Goal: Communication & Community: Participate in discussion

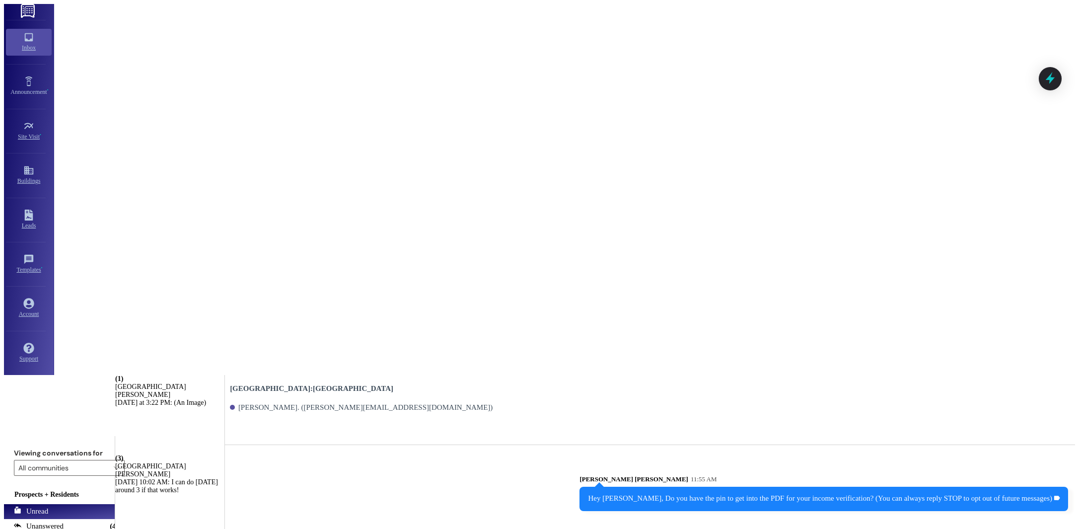
scroll to position [902, 0]
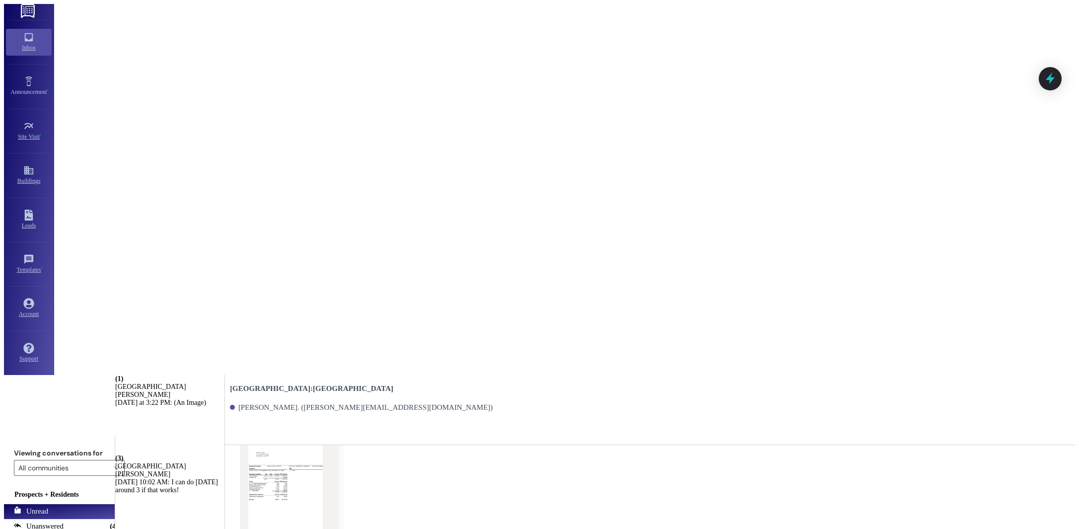
click at [208, 462] on div "[GEOGRAPHIC_DATA]" at bounding box center [169, 466] width 109 height 8
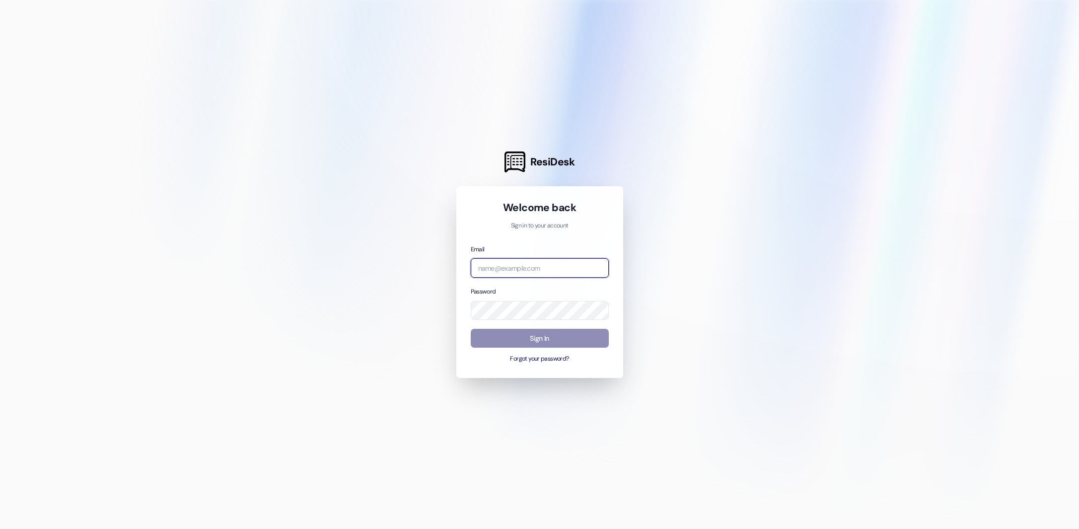
type input "[PERSON_NAME][EMAIL_ADDRESS][DOMAIN_NAME]"
click at [527, 331] on button "Sign In" at bounding box center [540, 338] width 138 height 19
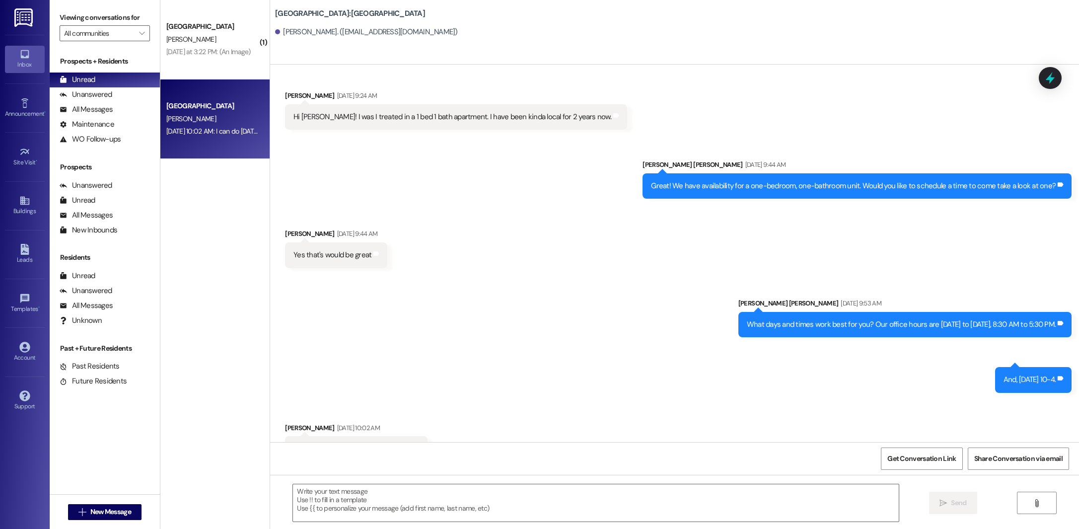
scroll to position [112, 0]
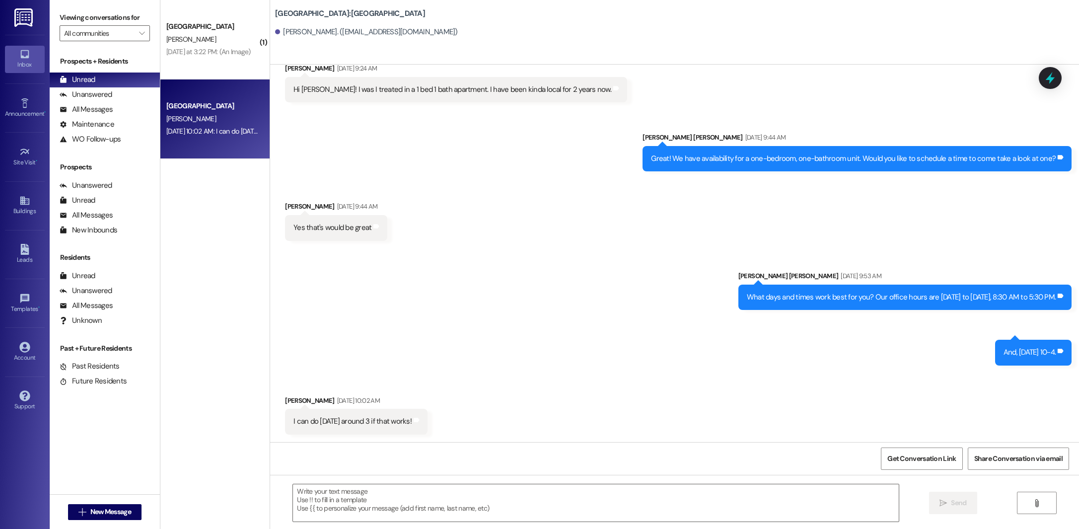
click at [527, 331] on div "Sent via SMS [PERSON_NAME] [PERSON_NAME] [DATE] 9:53 AM What days and times wor…" at bounding box center [674, 310] width 809 height 125
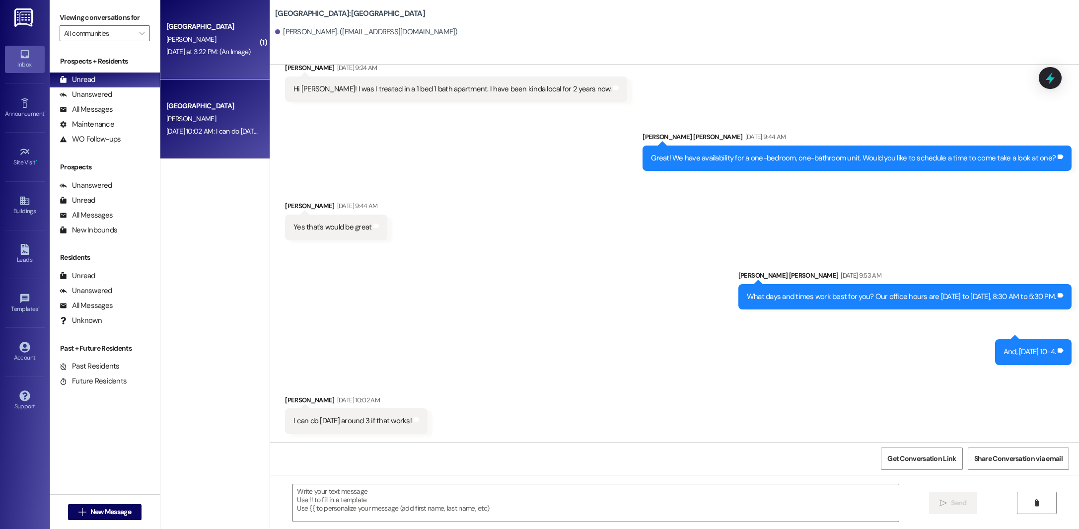
click at [213, 47] on div "[DATE] at 3:22 PM: (An Image) [DATE] at 3:22 PM: (An Image)" at bounding box center [208, 51] width 84 height 9
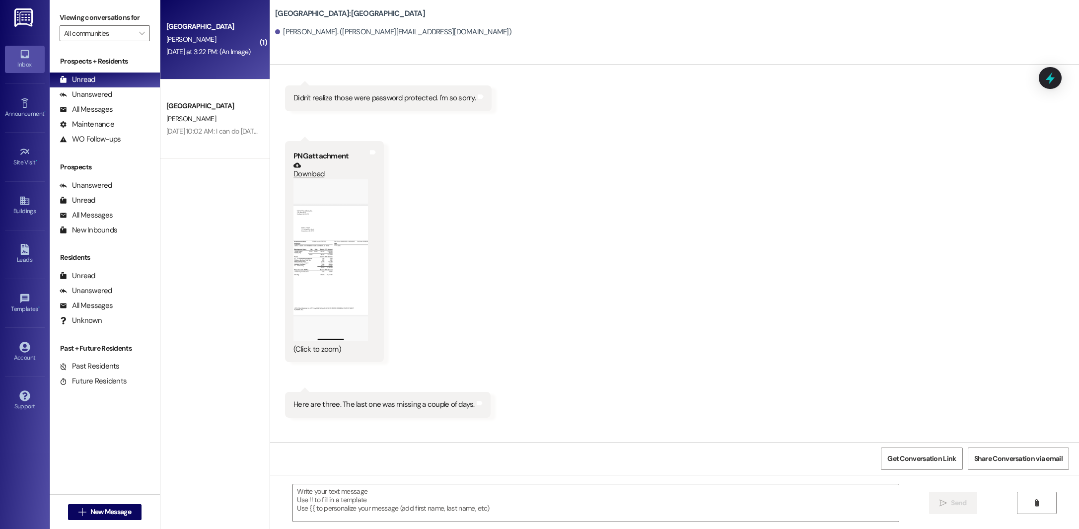
scroll to position [754, 0]
